Goal: Task Accomplishment & Management: Use online tool/utility

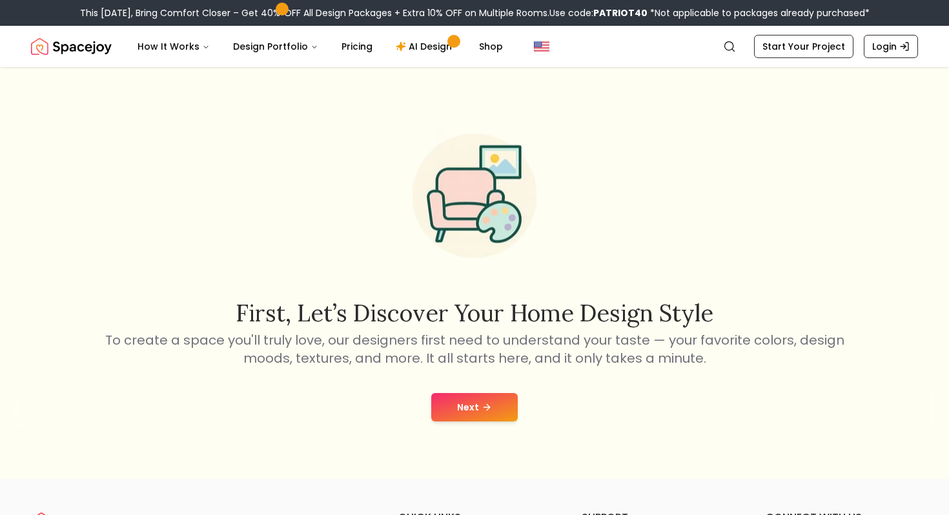
click at [440, 411] on button "Next" at bounding box center [474, 407] width 86 height 28
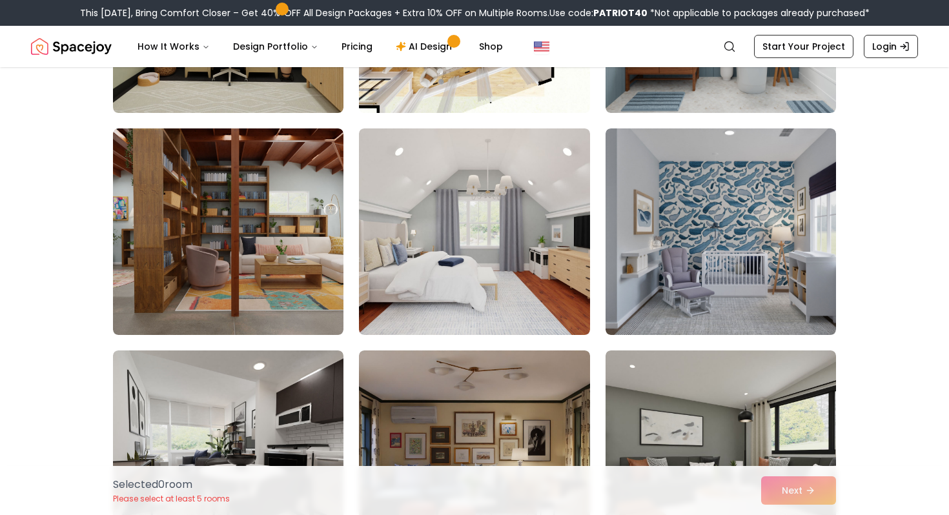
scroll to position [483, 0]
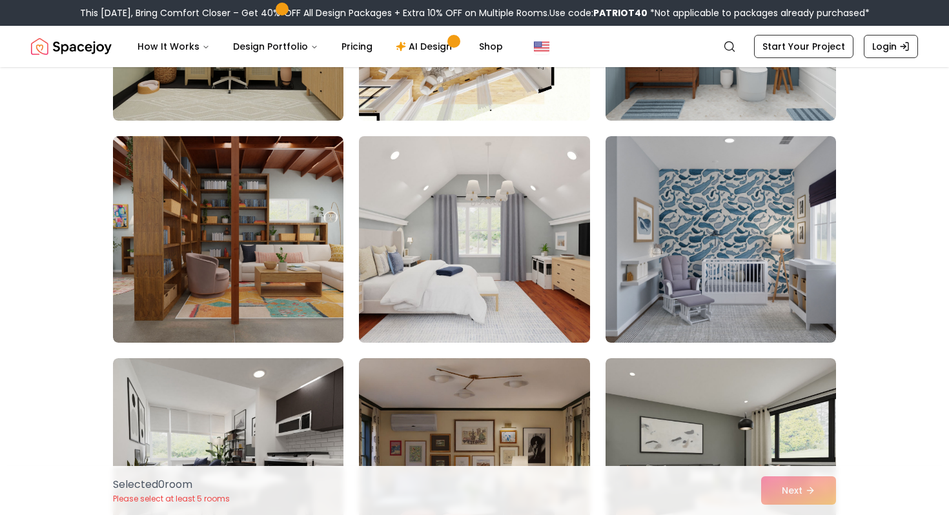
click at [414, 274] on img at bounding box center [474, 239] width 242 height 217
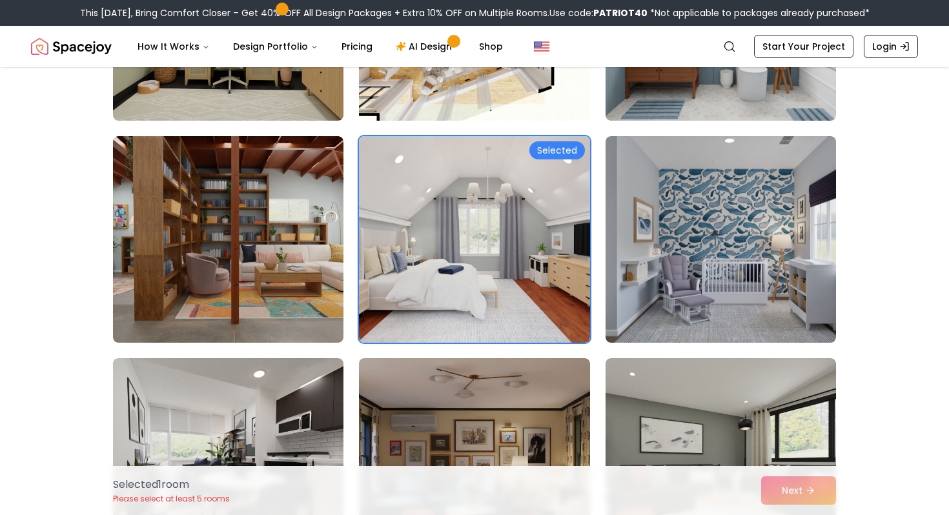
click at [780, 488] on div "Selected 1 room Please select at least 5 rooms Next" at bounding box center [475, 490] width 744 height 49
click at [778, 488] on div "Selected 1 room Please select at least 5 rooms Next" at bounding box center [475, 490] width 744 height 49
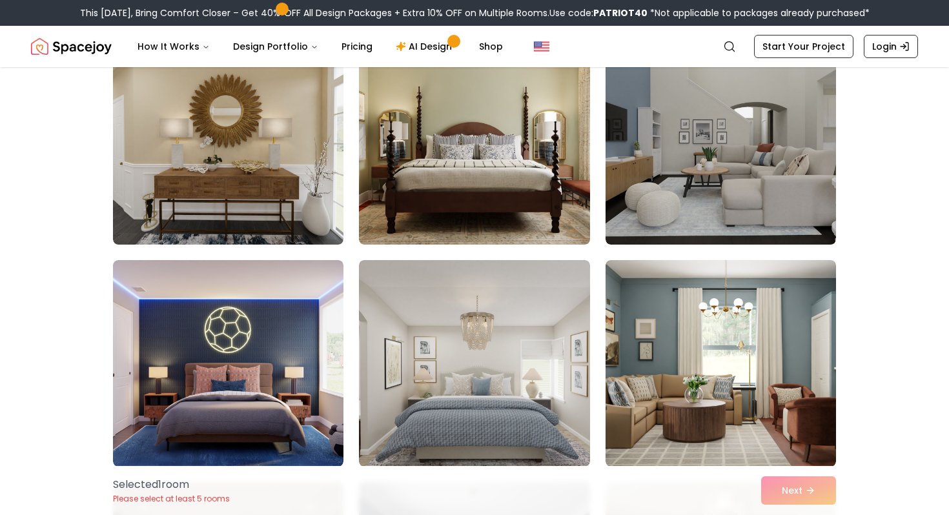
scroll to position [3044, 0]
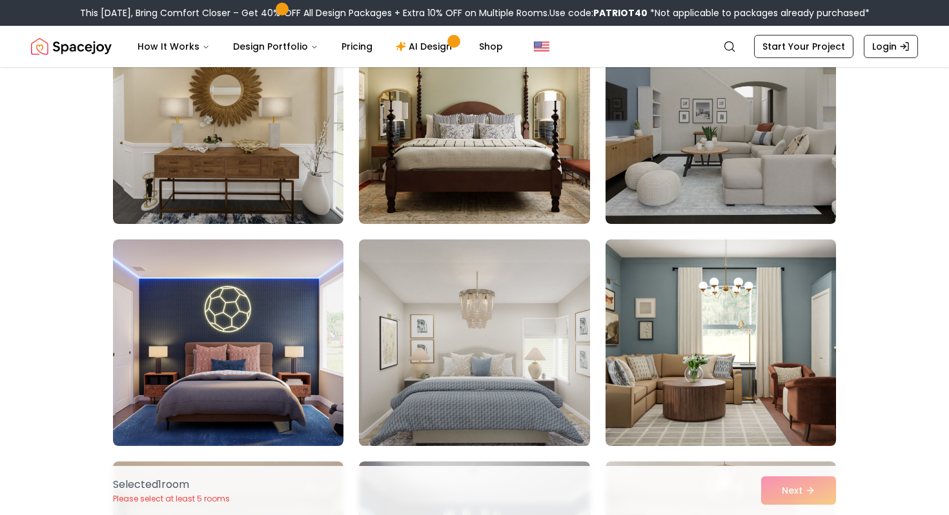
click at [528, 347] on img at bounding box center [474, 342] width 242 height 217
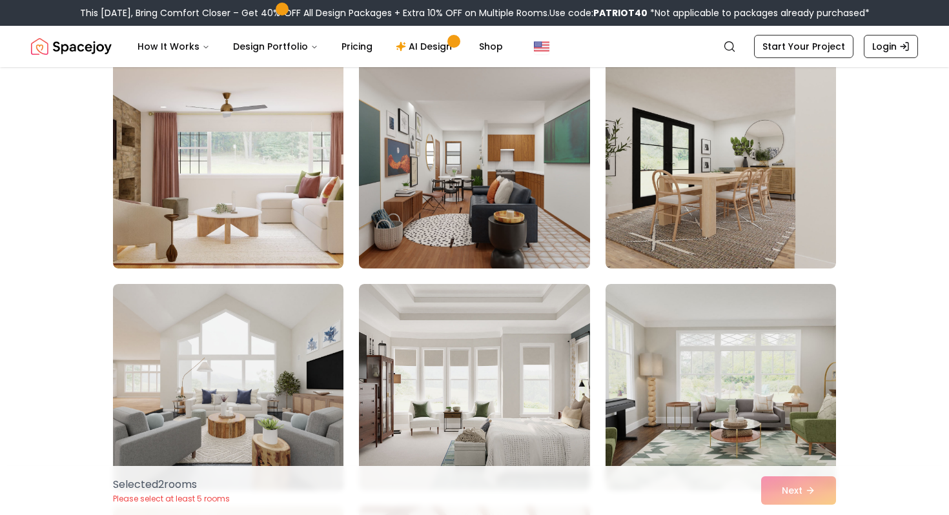
scroll to position [5471, 0]
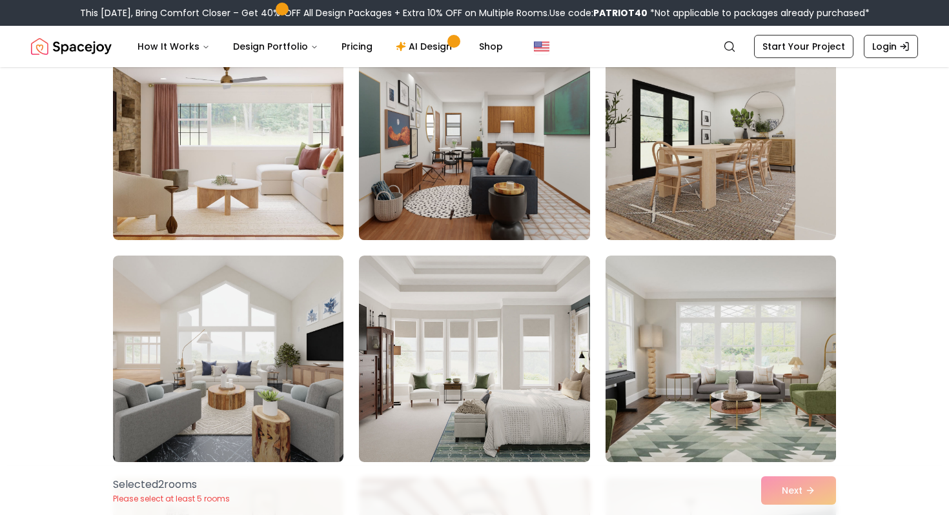
click at [536, 399] on img at bounding box center [474, 359] width 230 height 207
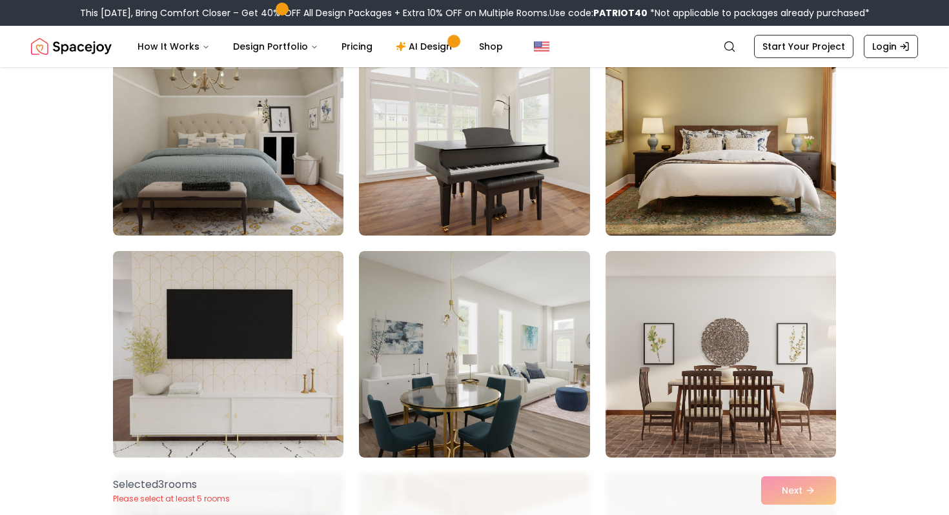
scroll to position [6807, 0]
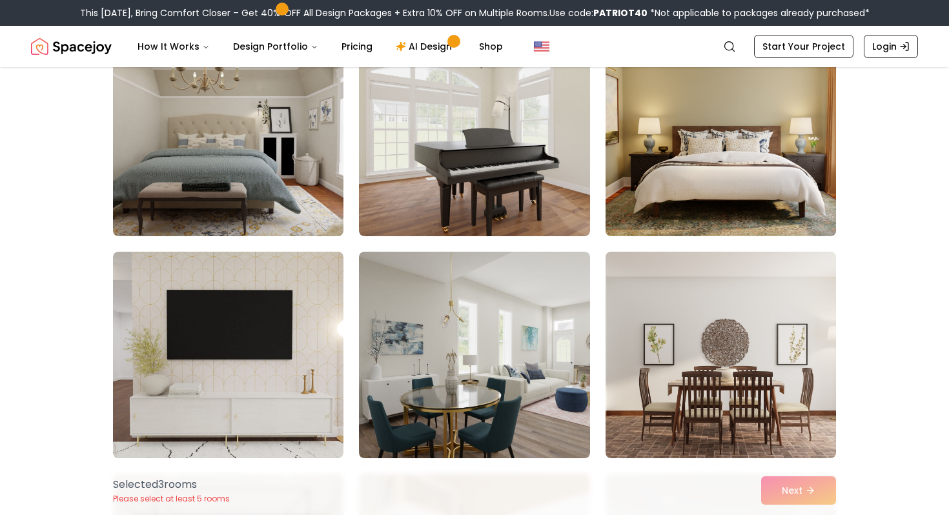
click at [634, 218] on img at bounding box center [721, 133] width 242 height 217
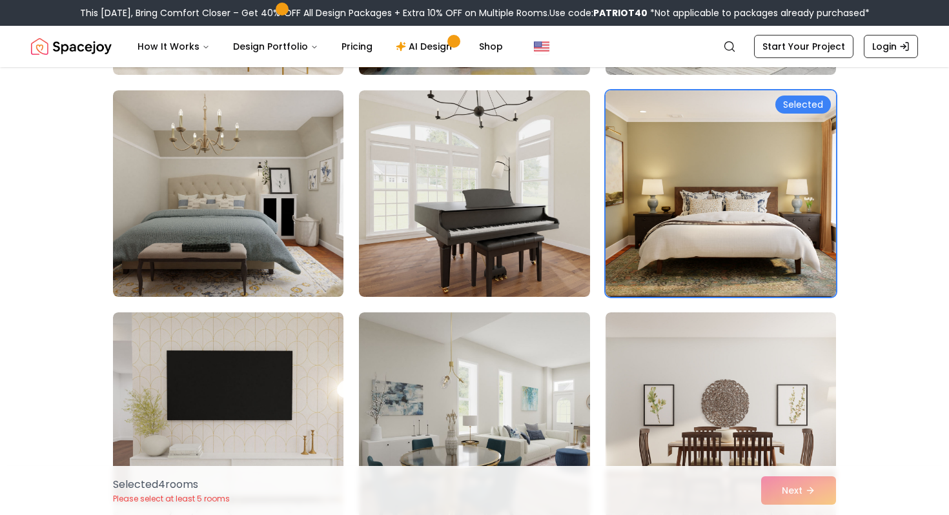
scroll to position [6719, 0]
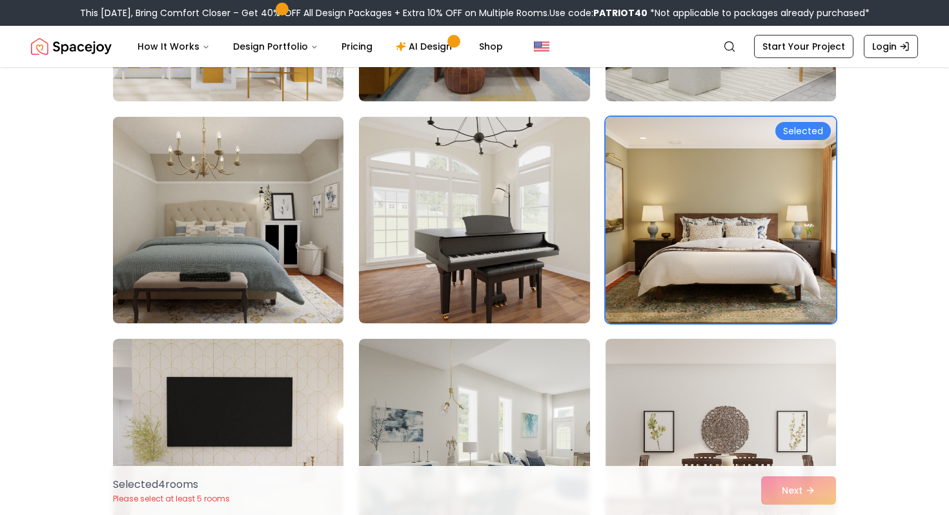
click at [318, 227] on img at bounding box center [228, 220] width 242 height 217
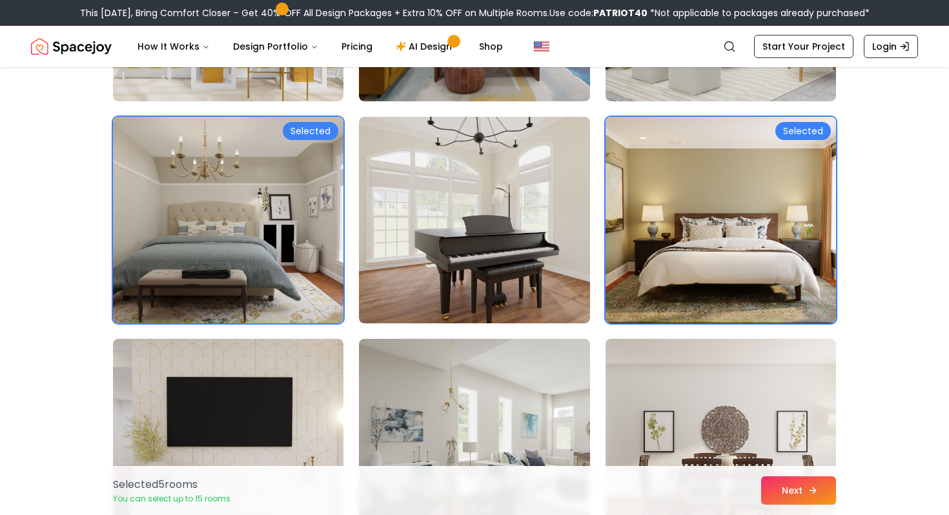
click at [787, 498] on button "Next" at bounding box center [798, 490] width 75 height 28
